Goal: Task Accomplishment & Management: Use online tool/utility

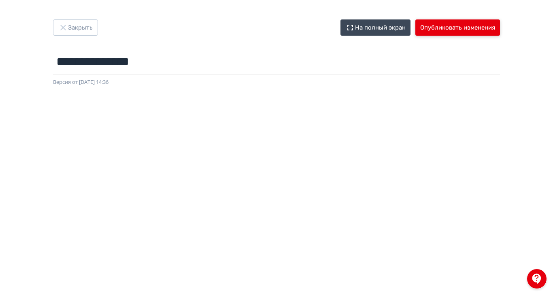
click at [500, 24] on button "Опубликовать изменения" at bounding box center [458, 27] width 85 height 16
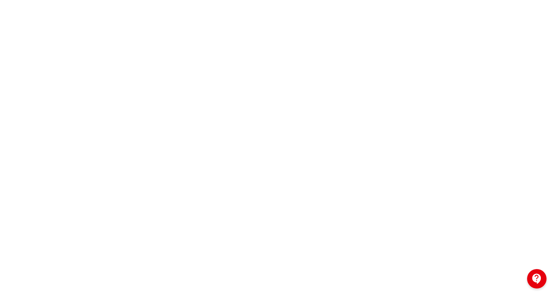
scroll to position [145, 0]
